Goal: Information Seeking & Learning: Learn about a topic

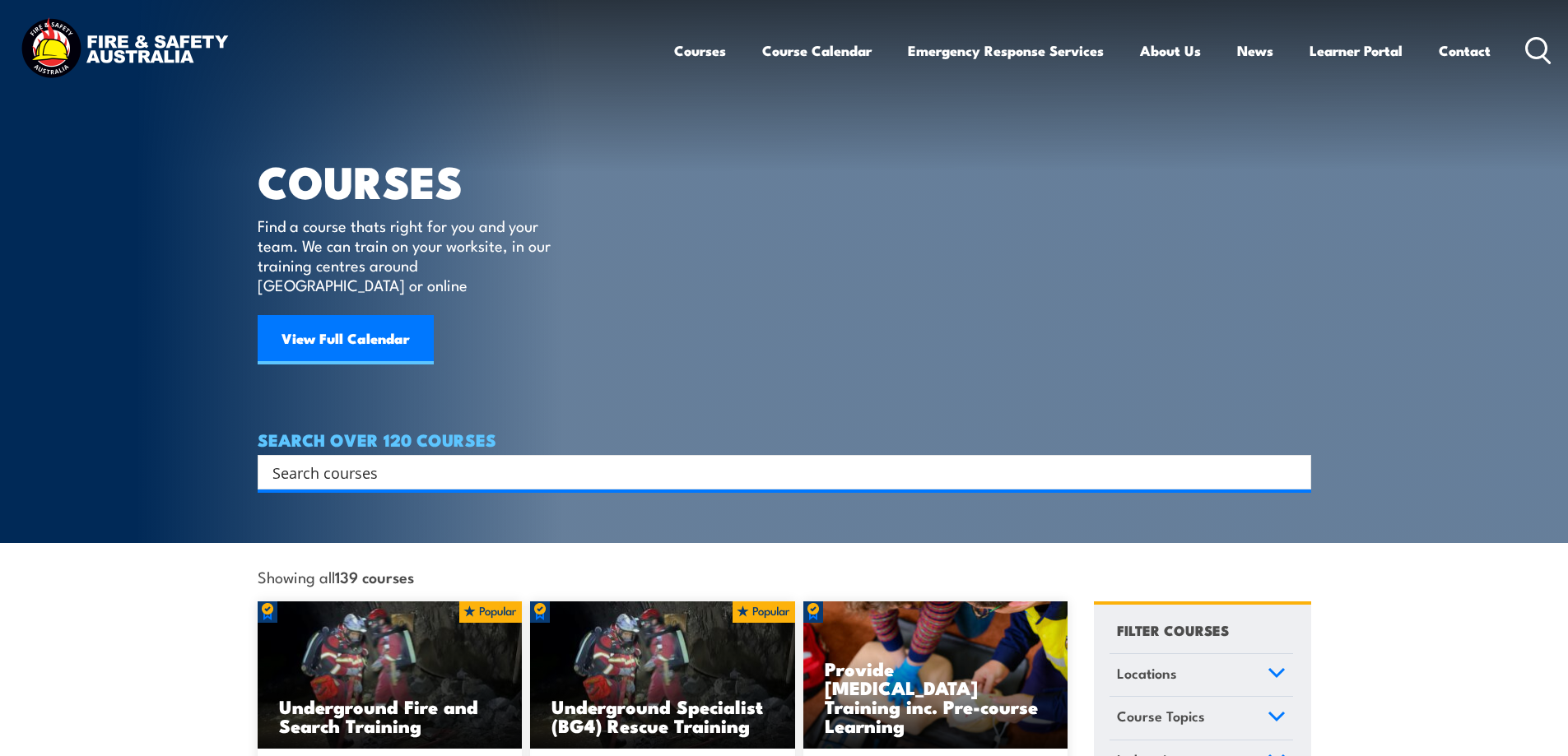
click at [503, 460] on input "Search input" at bounding box center [774, 472] width 1002 height 25
type input "mental health"
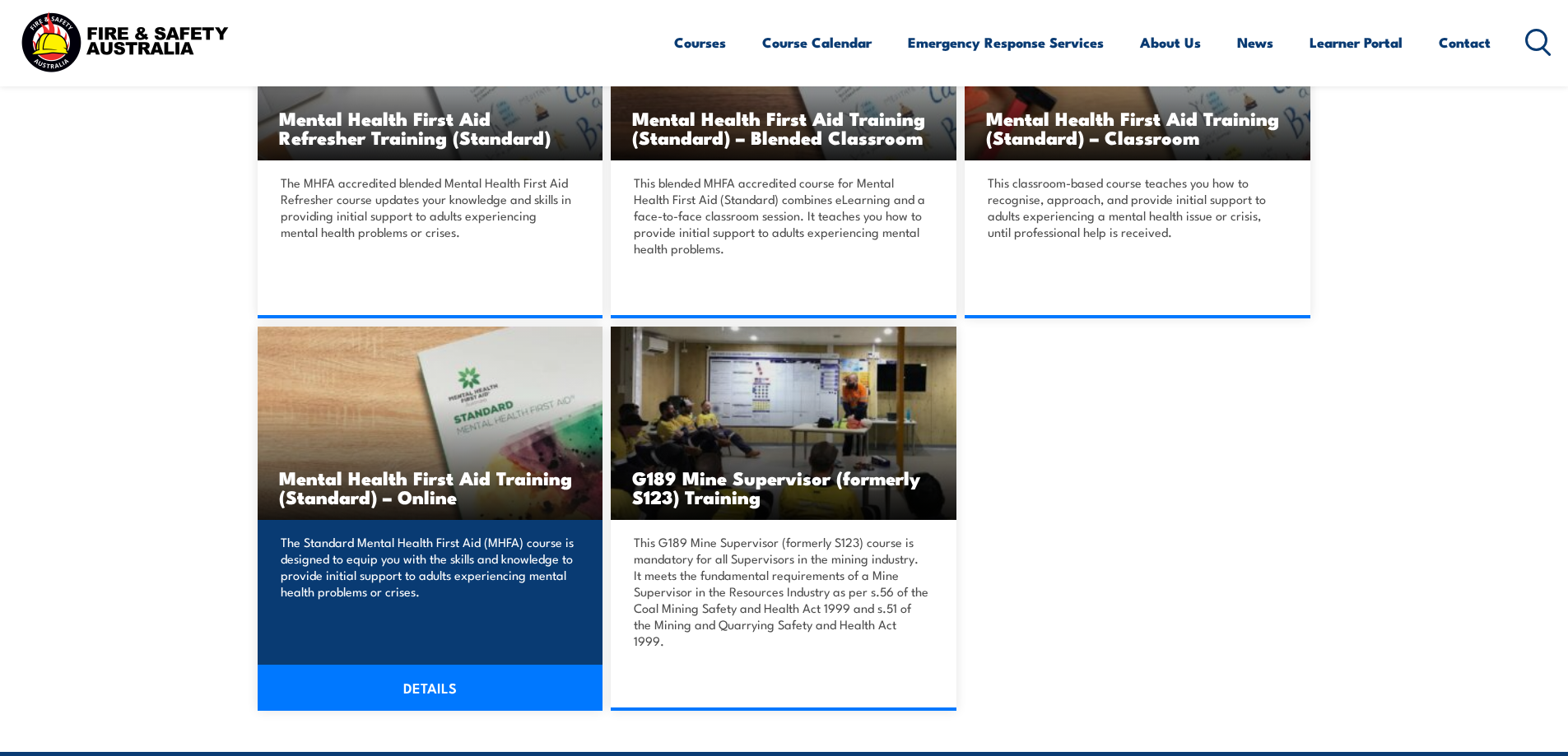
scroll to position [576, 0]
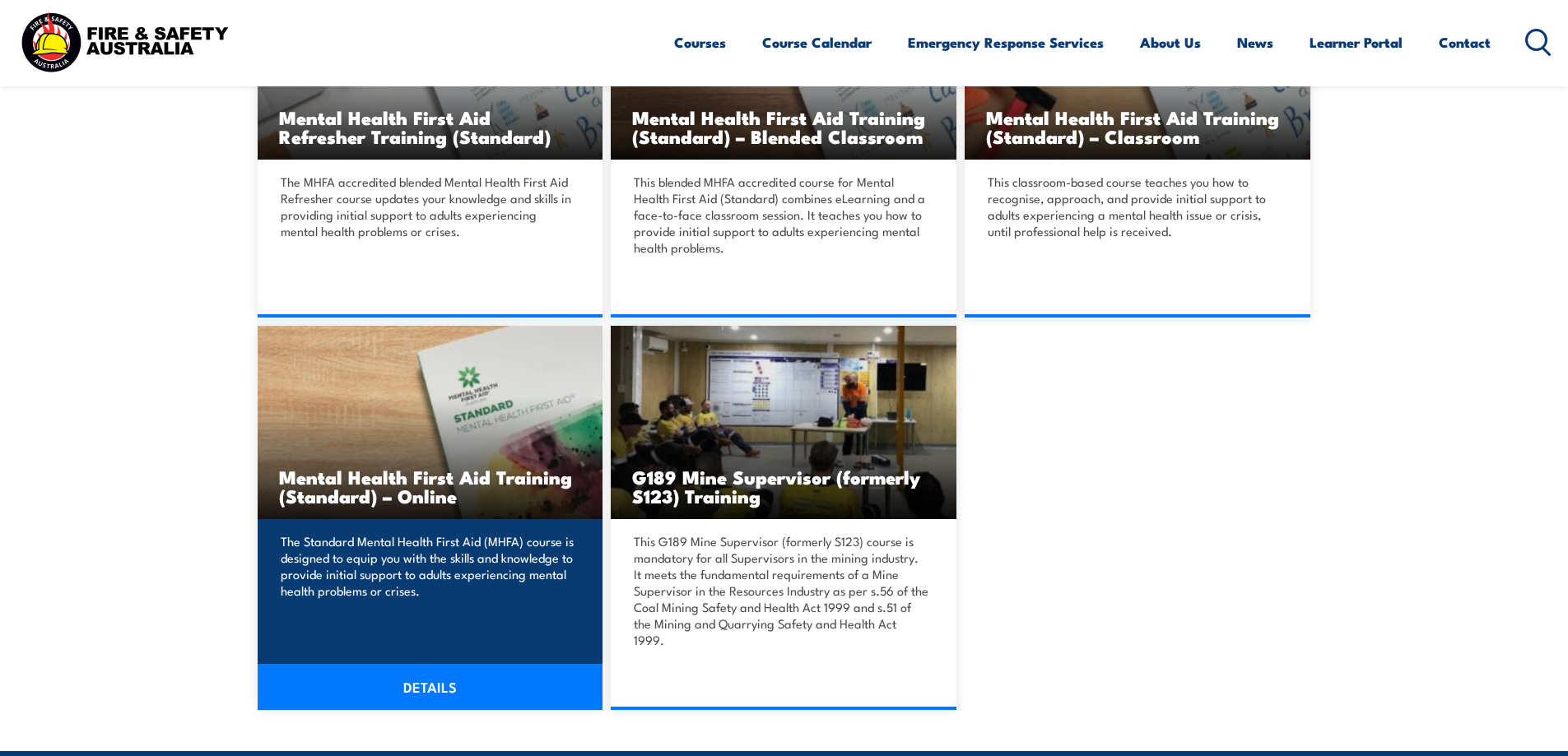
click at [447, 670] on link "DETAILS" at bounding box center [430, 687] width 345 height 46
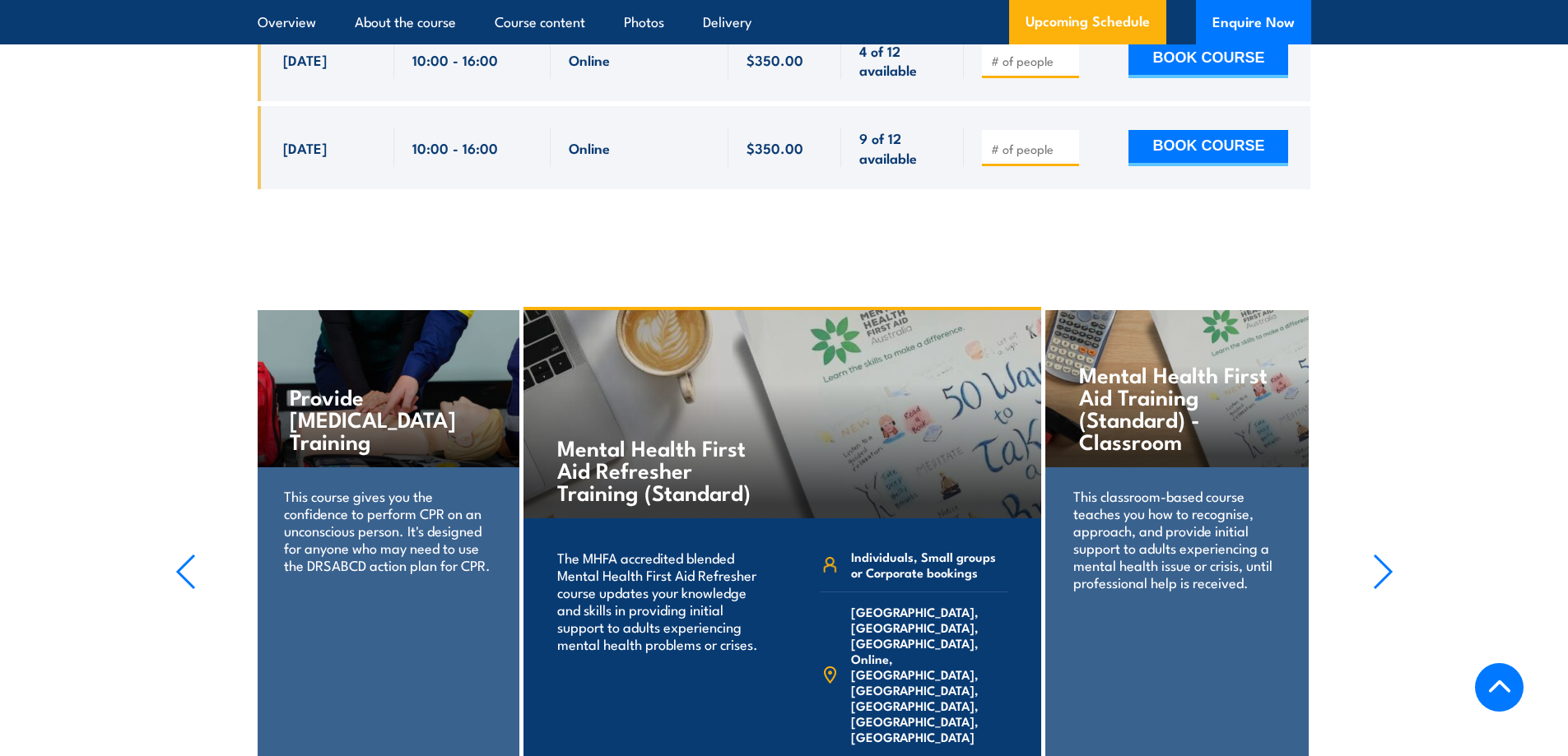
scroll to position [3783, 0]
